Goal: Navigation & Orientation: Find specific page/section

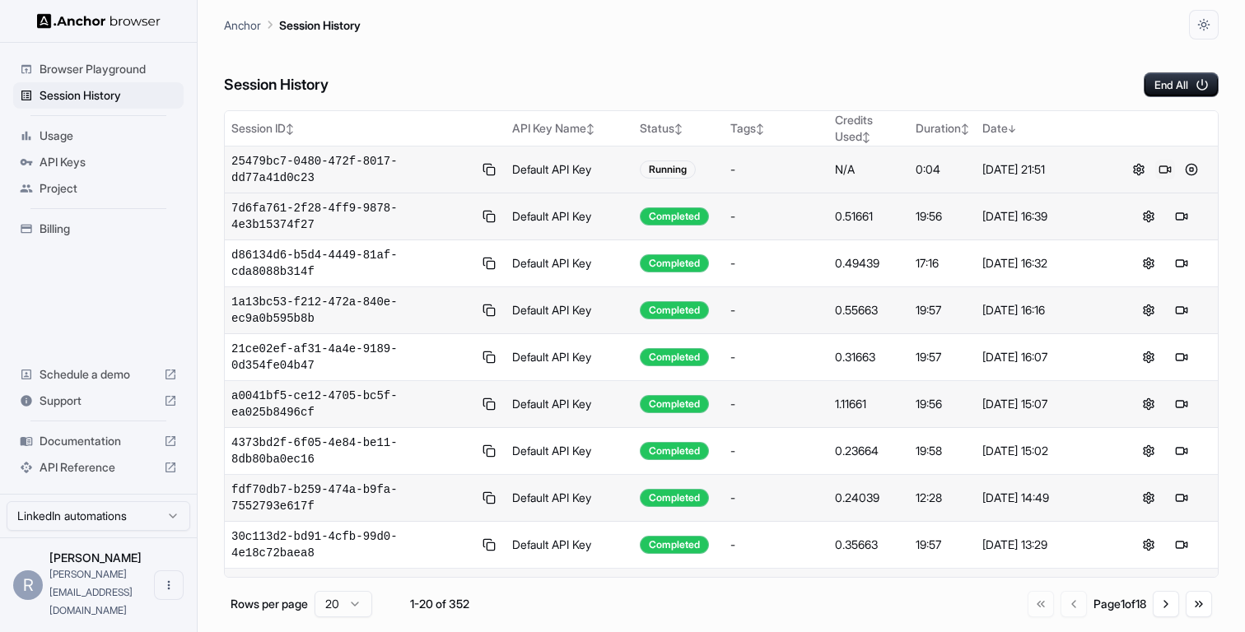
click at [1163, 169] on button at bounding box center [1165, 170] width 20 height 20
